Goal: Task Accomplishment & Management: Use online tool/utility

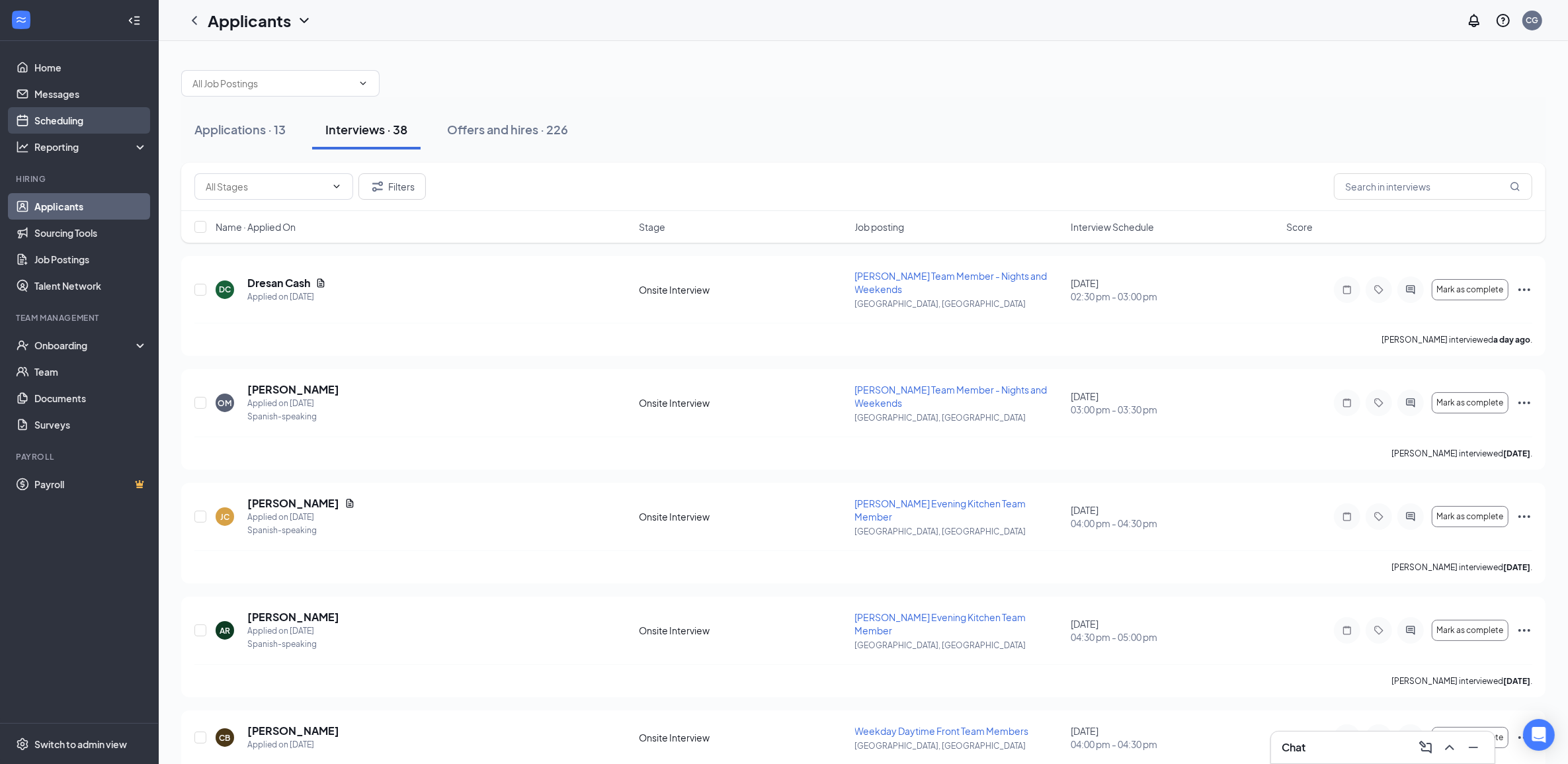
click at [74, 120] on link "Scheduling" at bounding box center [91, 120] width 113 height 27
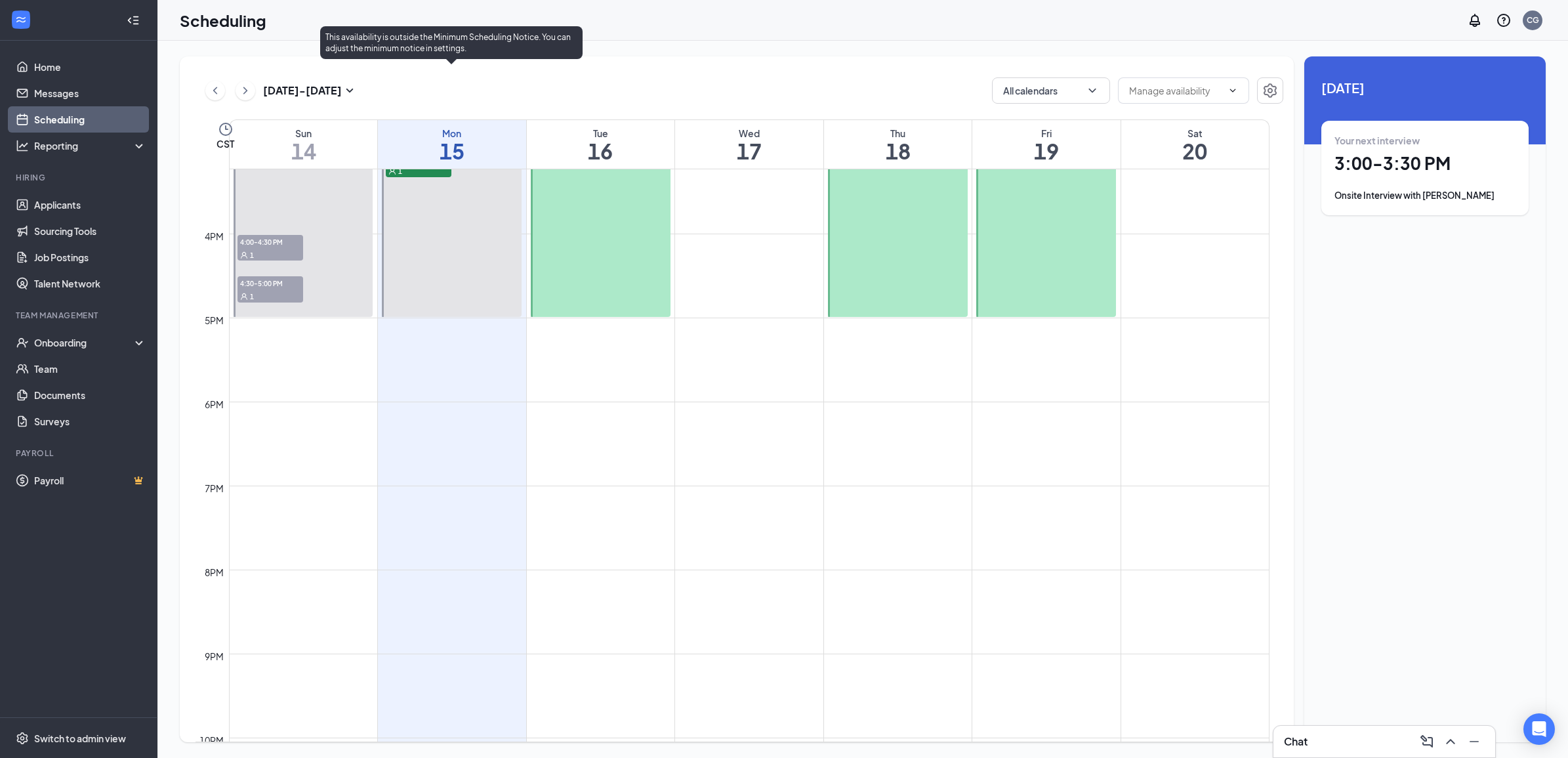
scroll to position [1115, 0]
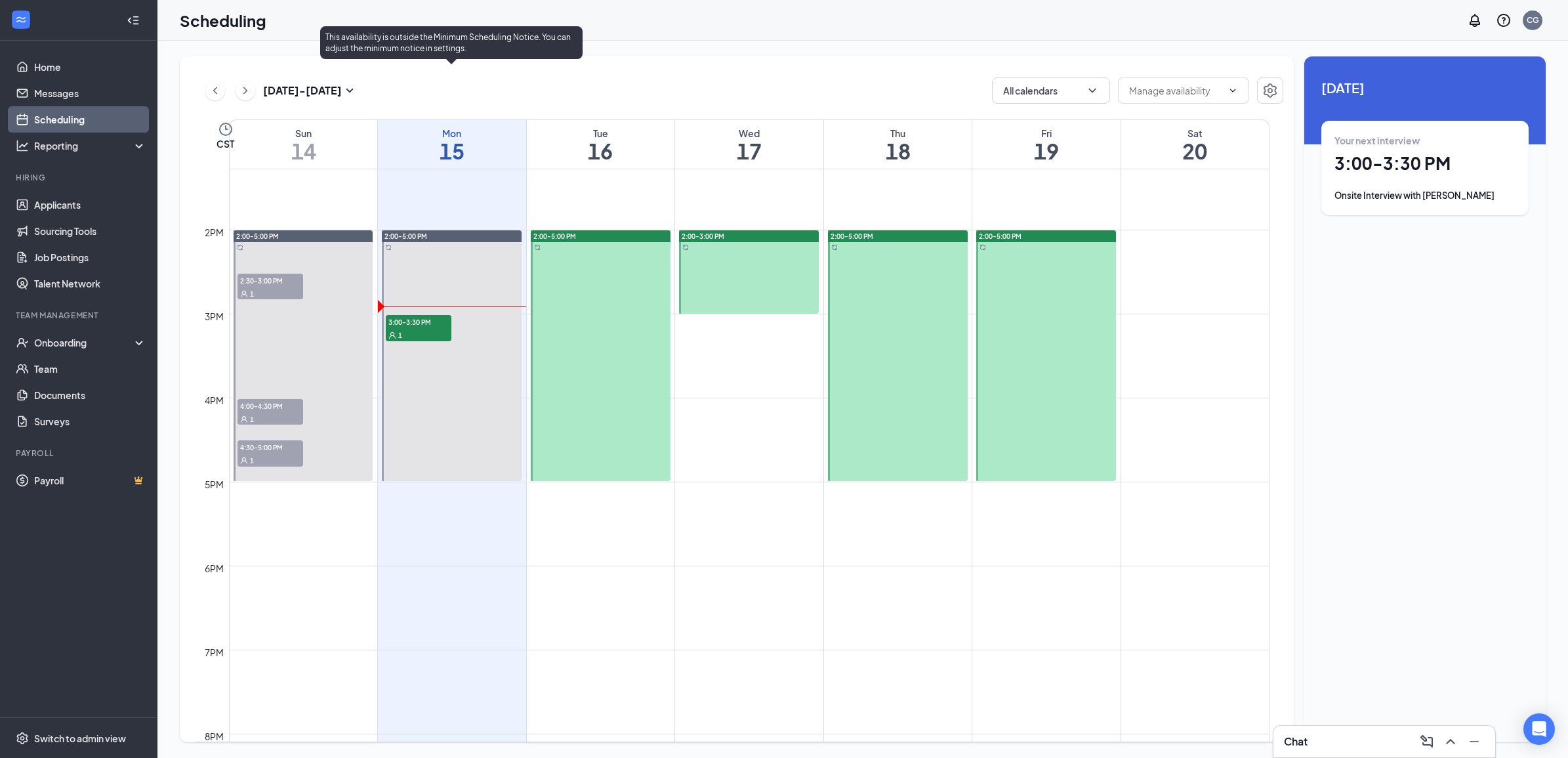
click at [406, 326] on span "3:00-3:30 PM" at bounding box center [419, 321] width 66 height 13
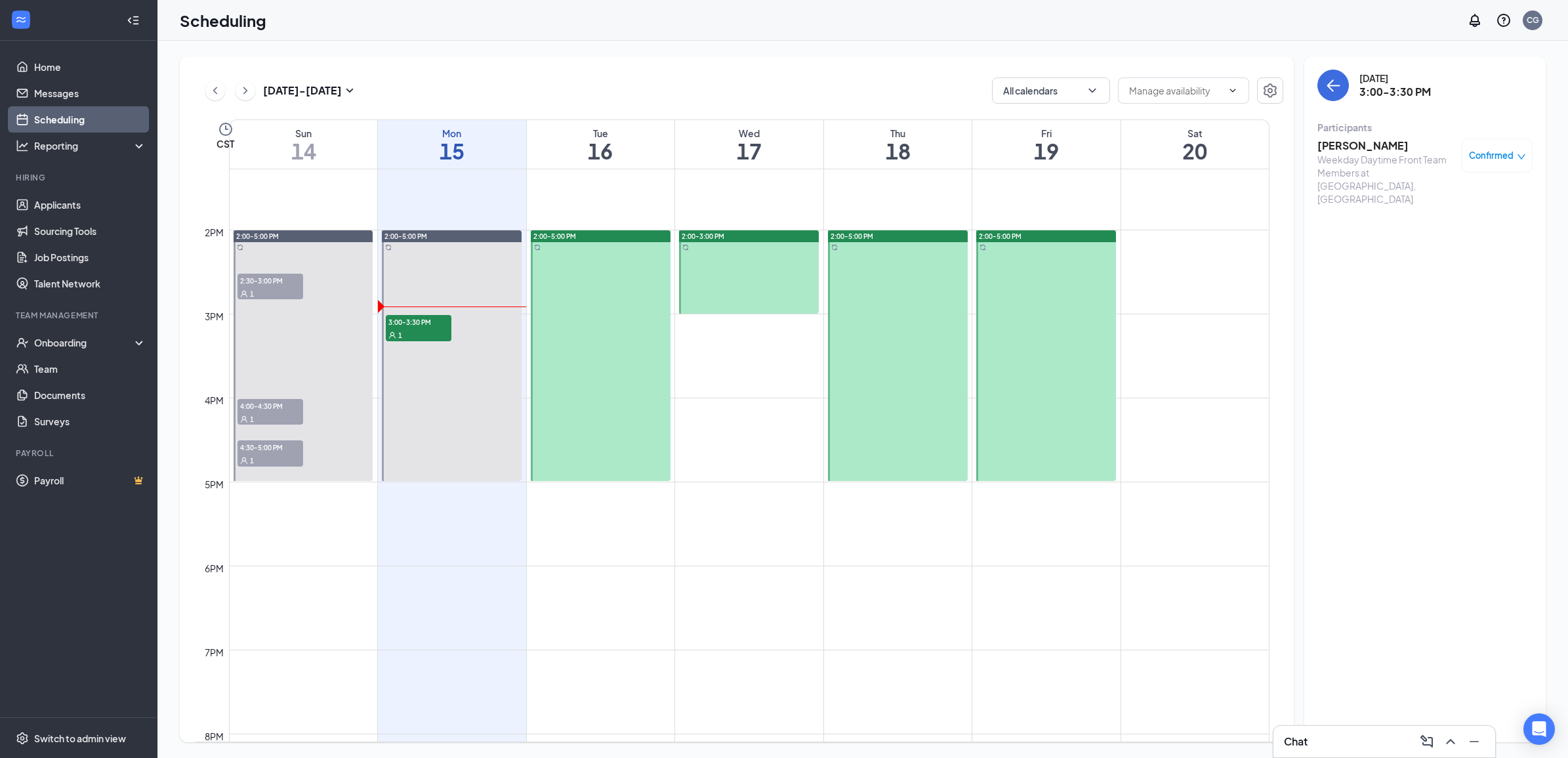
click at [1350, 146] on h3 "[PERSON_NAME]" at bounding box center [1386, 146] width 138 height 14
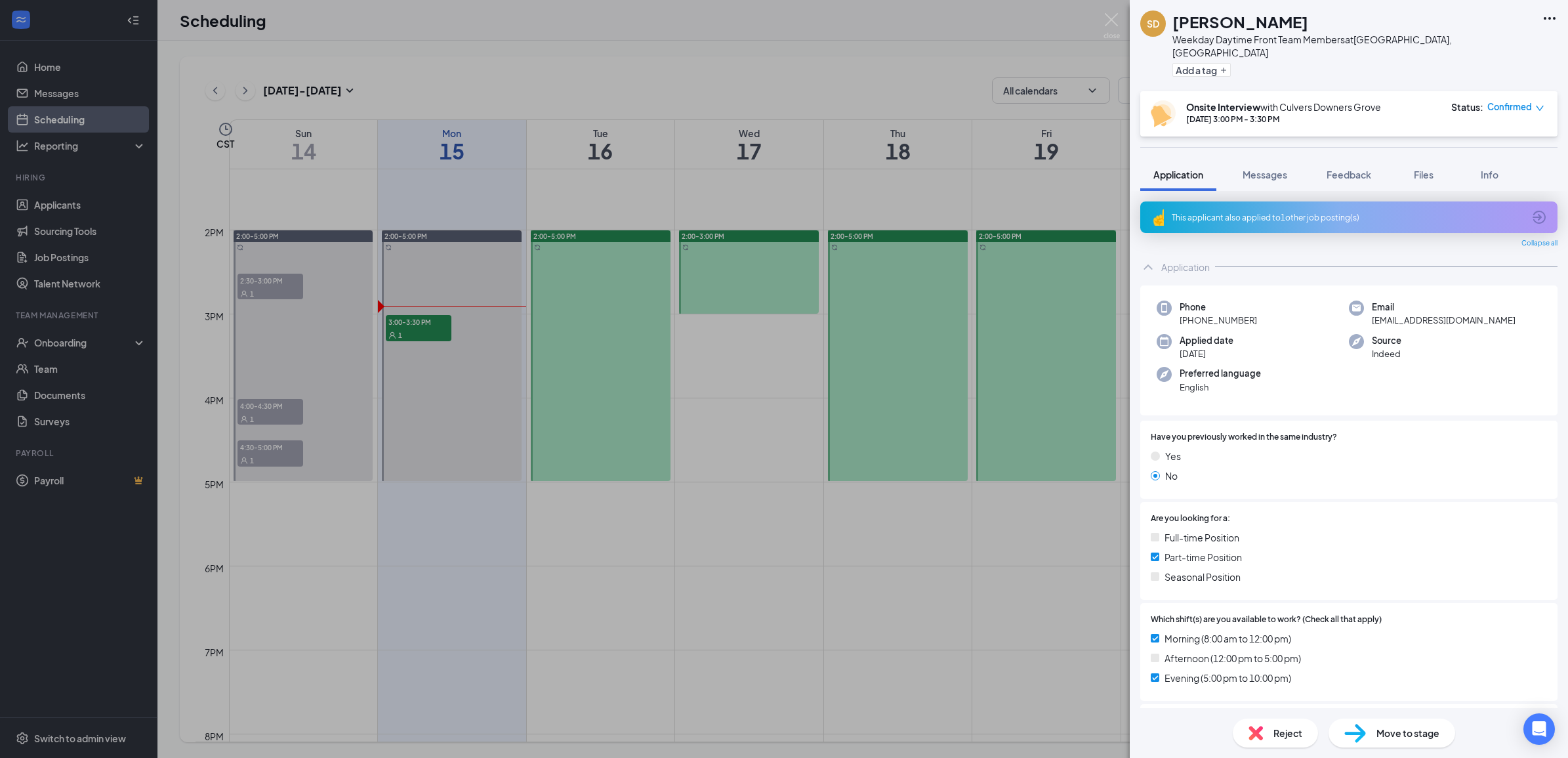
click at [1547, 18] on icon "Ellipses" at bounding box center [1549, 19] width 16 height 16
click at [1507, 51] on link "View full application" at bounding box center [1478, 47] width 141 height 13
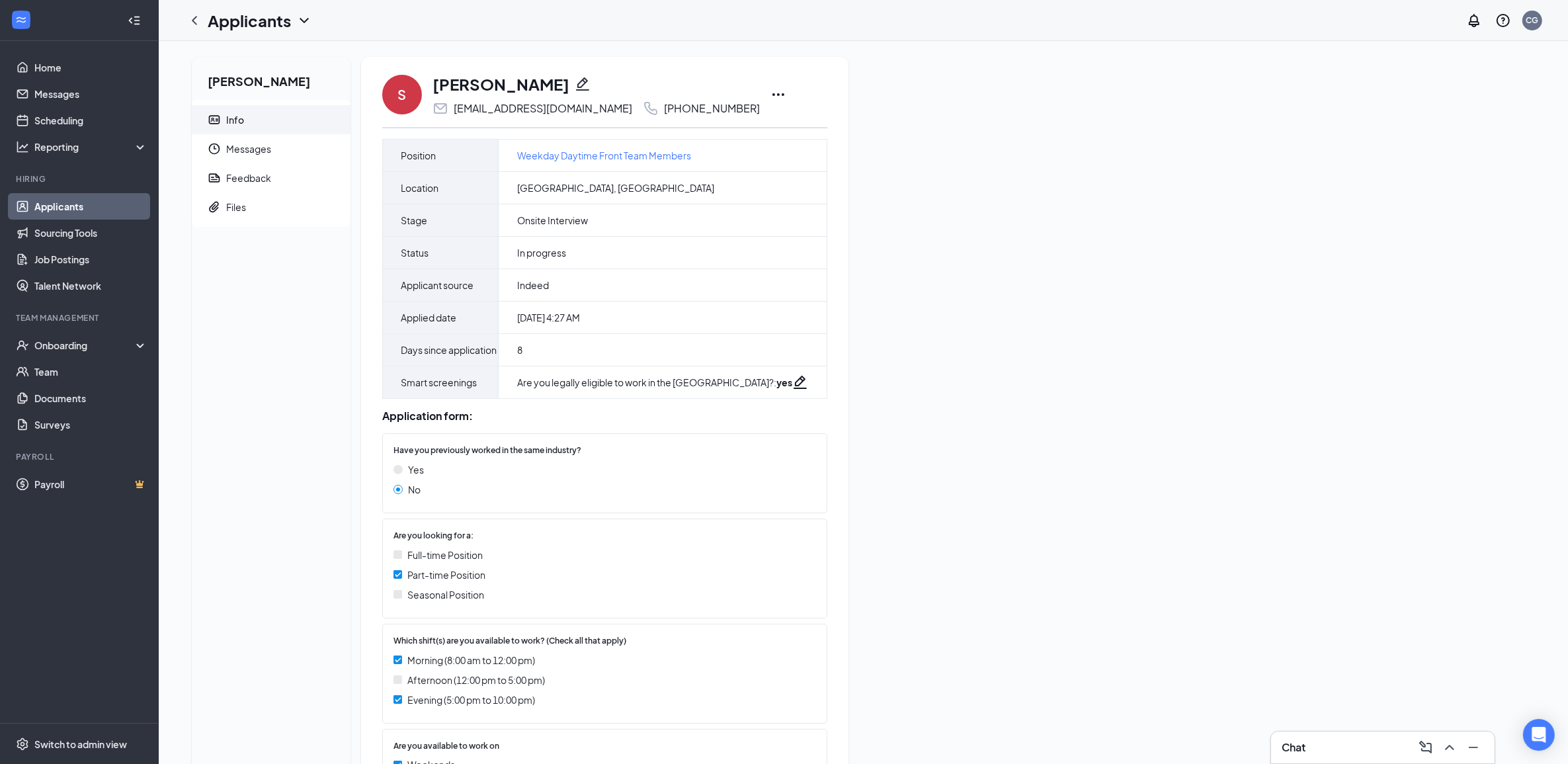
click at [1164, 263] on div "Saniyah Dixon Info Messages Feedback Files S Saniyah Dixon dixonsaniyah92@gmail…" at bounding box center [863, 478] width 1364 height 843
click at [770, 86] on icon "Ellipses" at bounding box center [778, 94] width 16 height 16
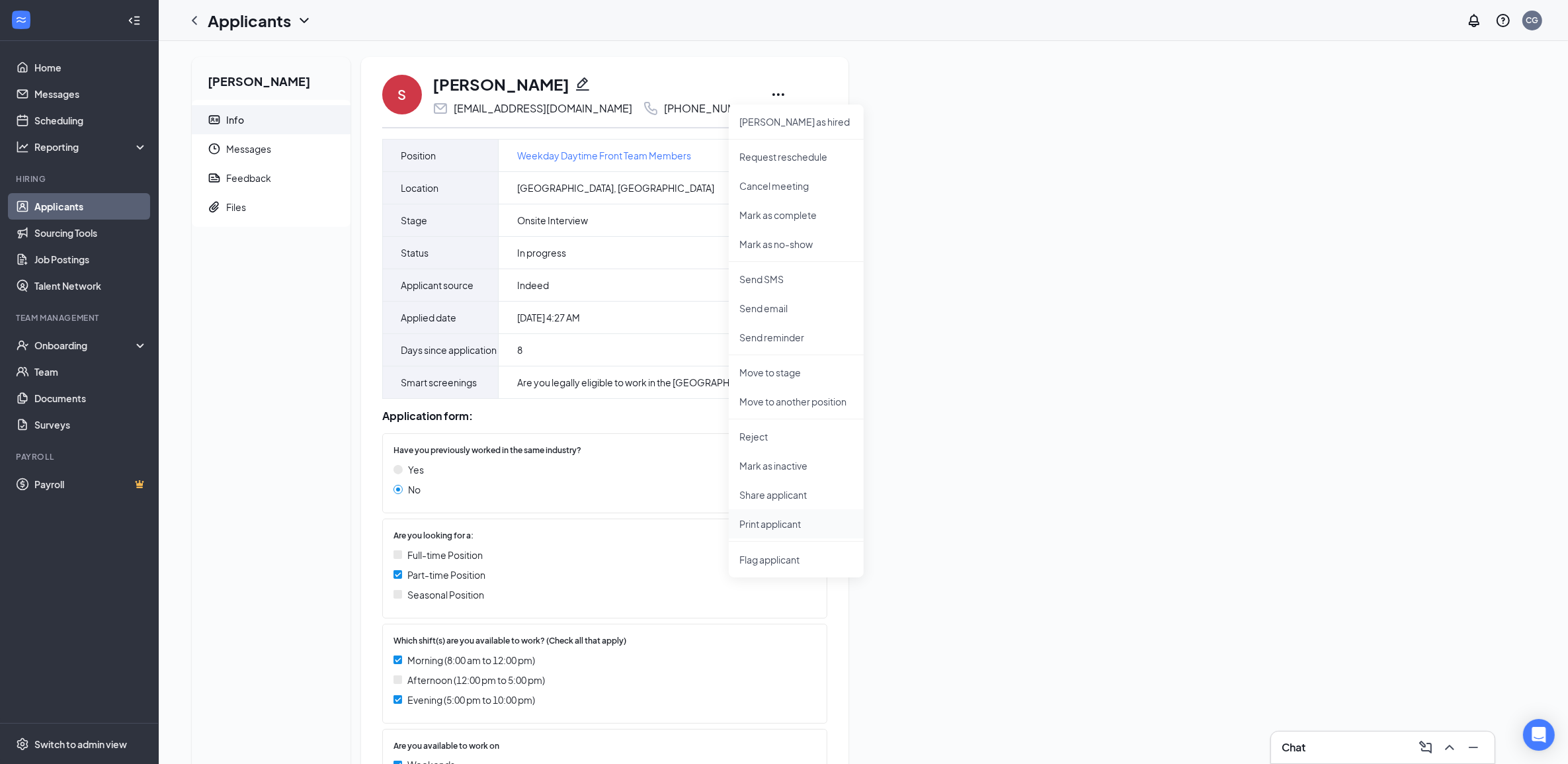
click at [762, 523] on p "Print applicant" at bounding box center [796, 523] width 114 height 13
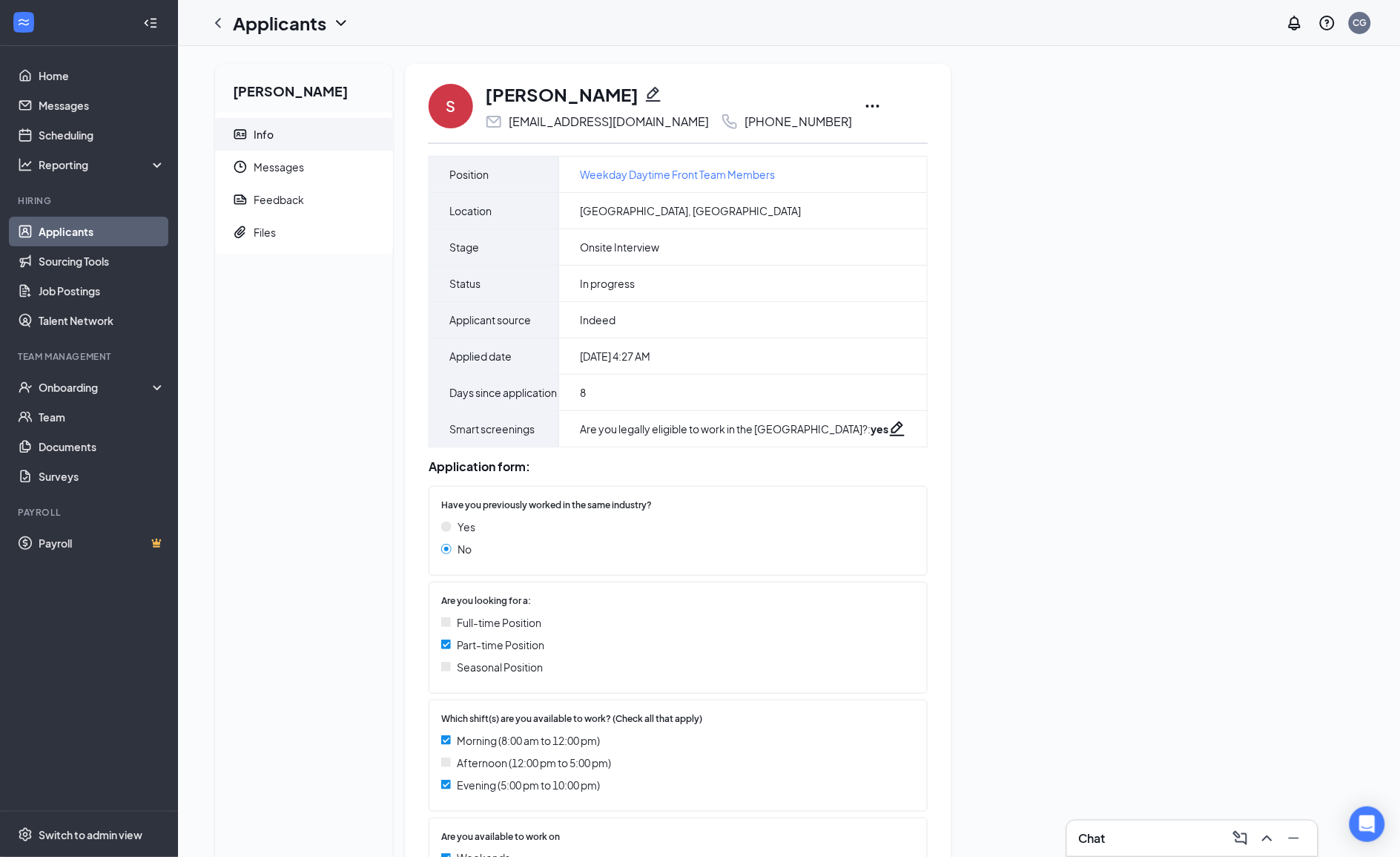
click at [1273, 725] on div "Saniyah Dixon Info Messages Feedback Files S Saniyah Dixon dixonsaniyah92@gmail…" at bounding box center [789, 536] width 1172 height 946
